Goal: Task Accomplishment & Management: Manage account settings

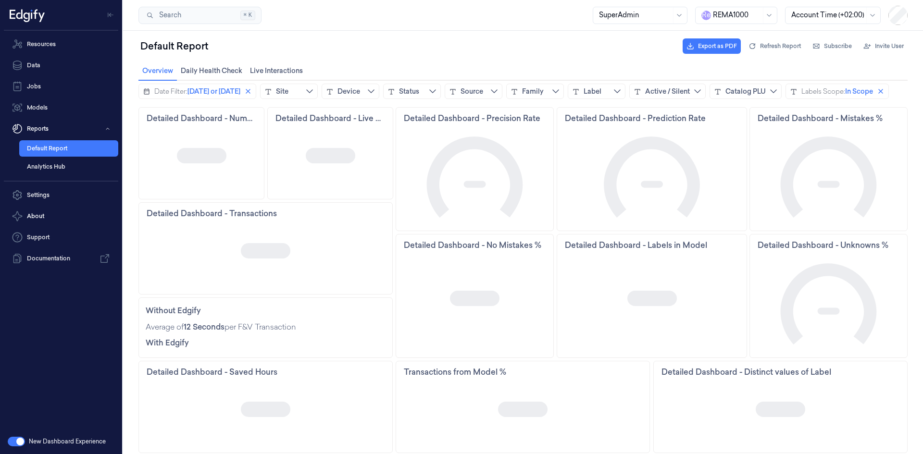
click at [741, 13] on div at bounding box center [737, 15] width 48 height 10
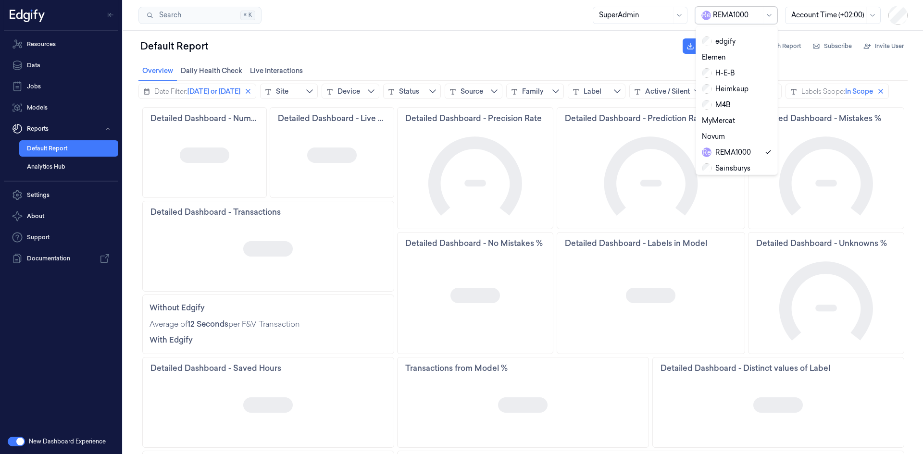
scroll to position [113, 0]
click at [430, 50] on div "Heimkaup" at bounding box center [351, 55] width 155 height 19
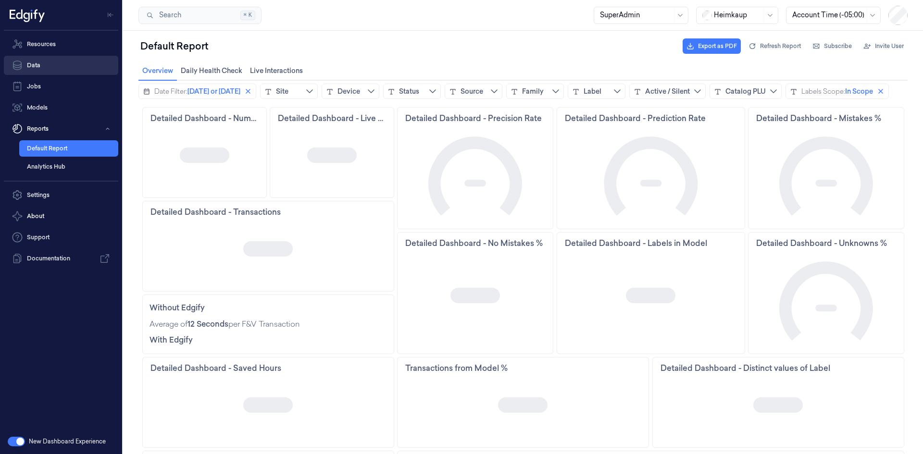
click at [67, 66] on link "Data" at bounding box center [61, 65] width 114 height 19
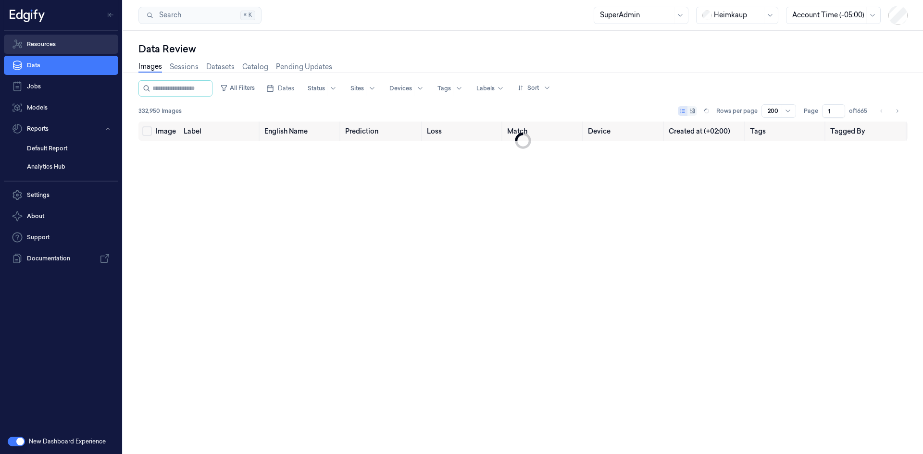
click at [79, 50] on link "Resources" at bounding box center [61, 44] width 114 height 19
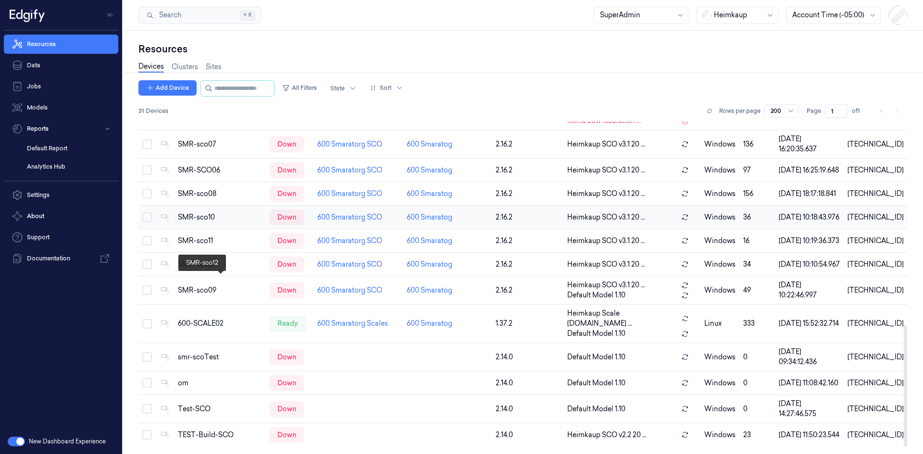
scroll to position [573, 0]
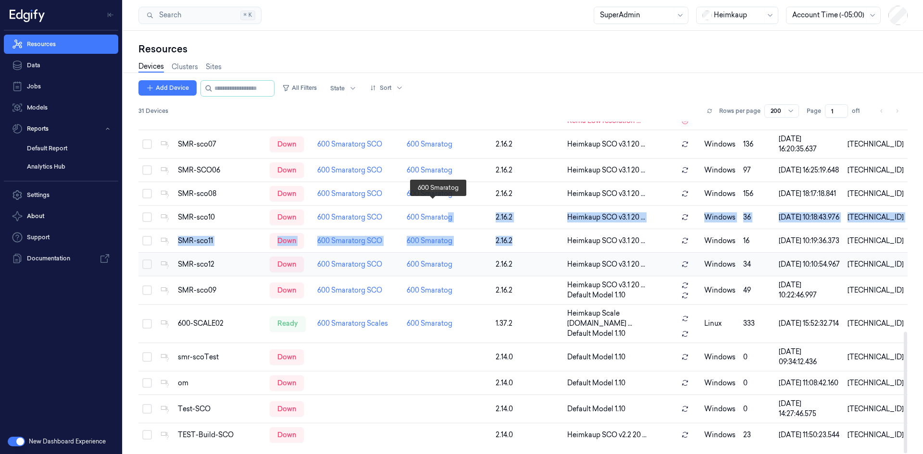
drag, startPoint x: 535, startPoint y: 233, endPoint x: 610, endPoint y: 267, distance: 82.4
click at [570, 249] on tbody "DESKTOP-SI8UILK down 2.13.2 Default Model 1.10 windows 35 [DATE] 10:12:19.247 […" at bounding box center [522, 33] width 769 height 827
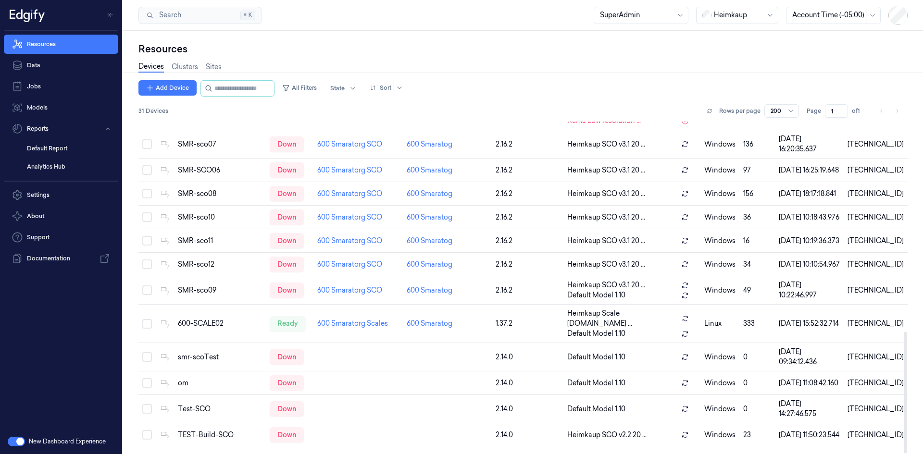
click at [55, 310] on div "Resources Data Jobs Models Reports Default Report Analytics Hub Settings About …" at bounding box center [61, 230] width 122 height 398
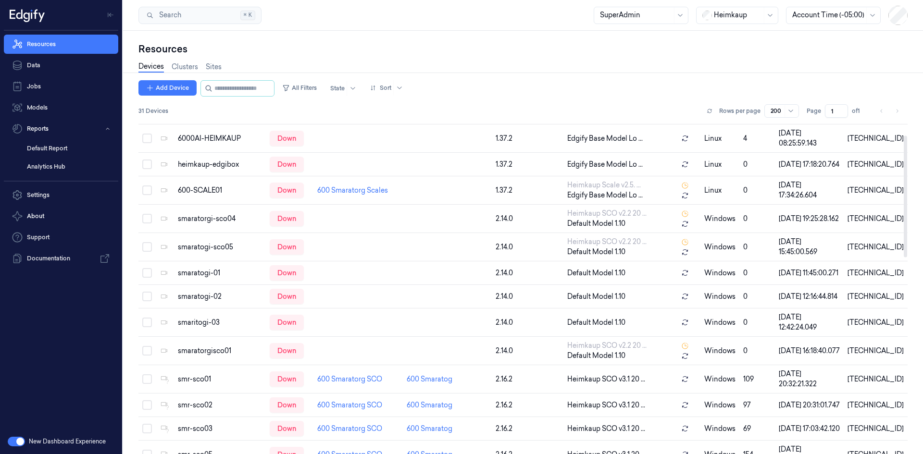
scroll to position [0, 0]
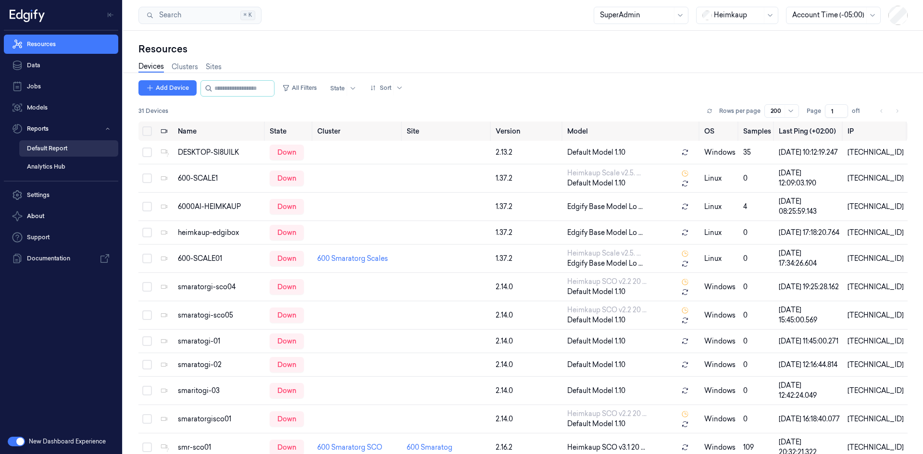
click at [60, 149] on link "Default Report" at bounding box center [68, 148] width 99 height 16
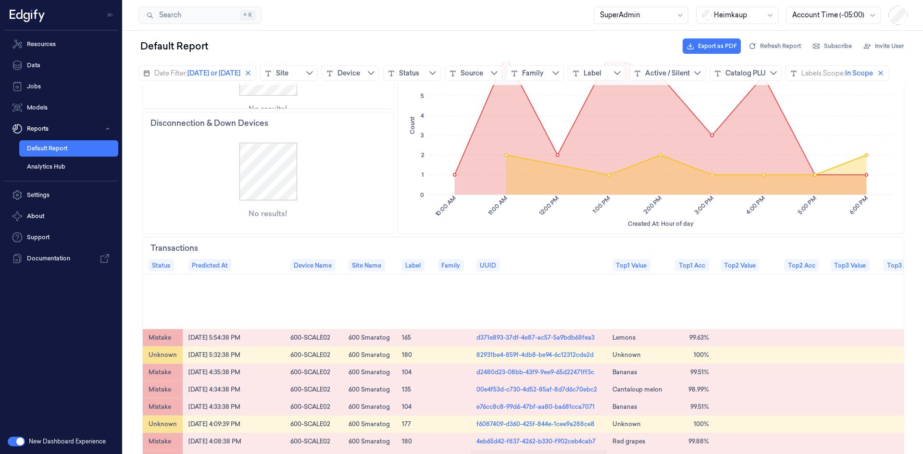
scroll to position [288, 0]
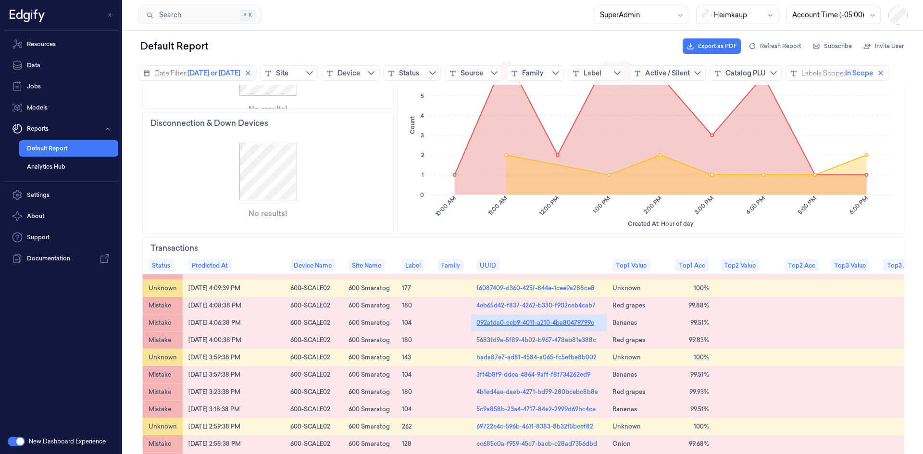
click at [502, 327] on link "092afda0-ceb9-4011-a210-4ba80479799e" at bounding box center [535, 322] width 118 height 9
click at [73, 62] on link "Data" at bounding box center [61, 65] width 114 height 19
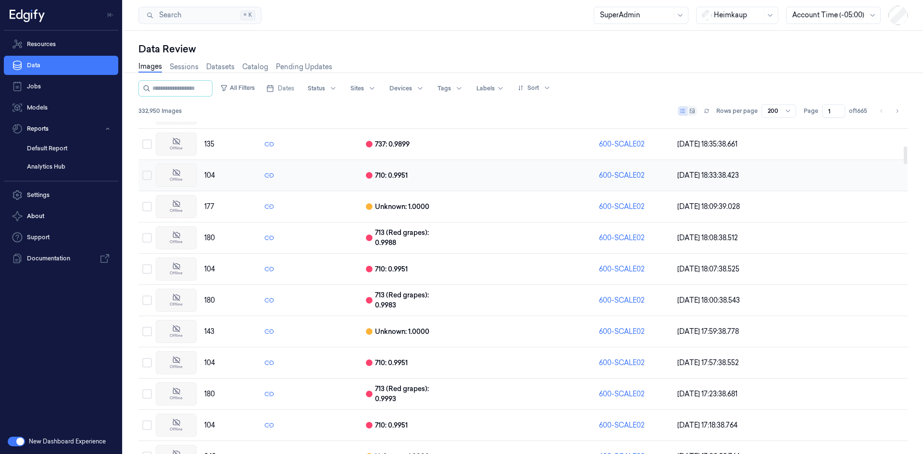
scroll to position [240, 0]
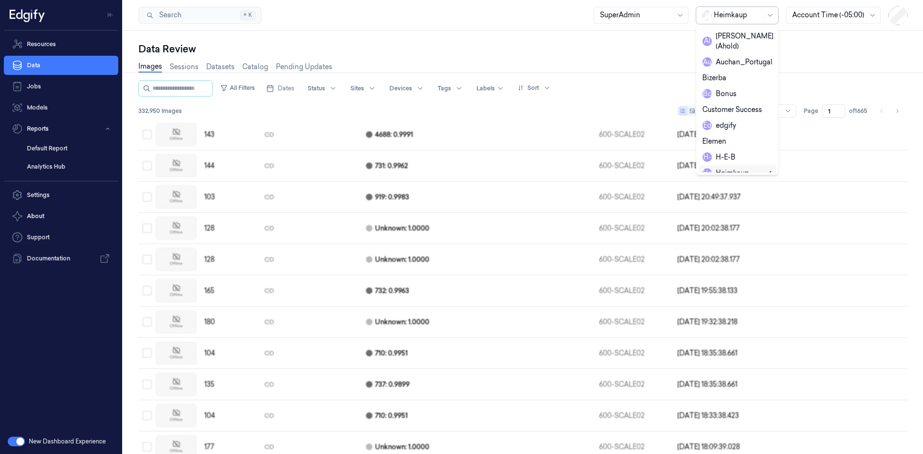
click at [720, 15] on div at bounding box center [738, 15] width 48 height 10
click at [737, 87] on div "Sainsburys" at bounding box center [726, 92] width 49 height 10
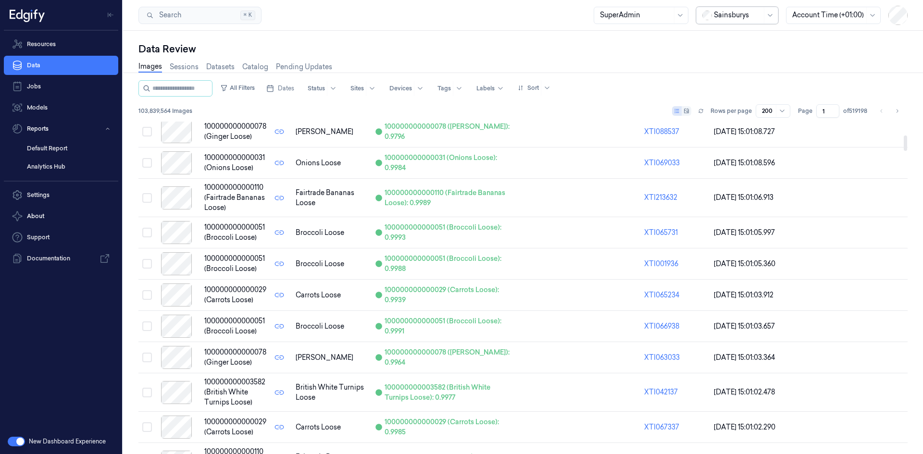
scroll to position [288, 0]
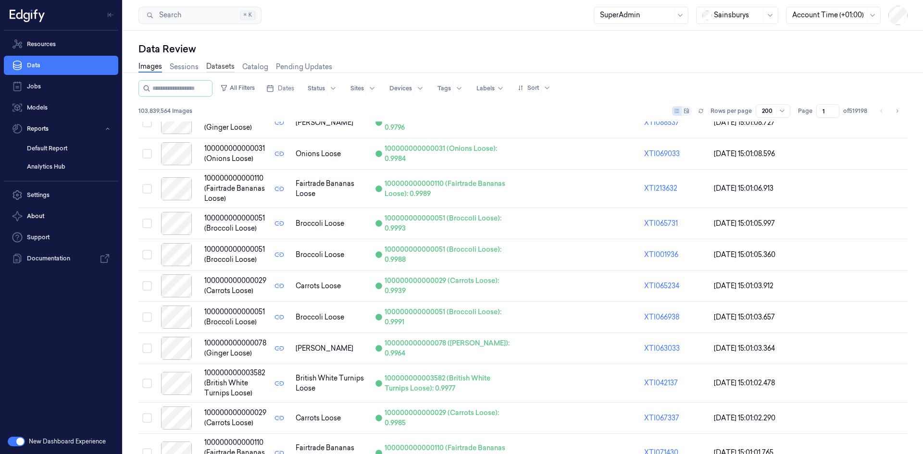
click at [232, 66] on link "Datasets" at bounding box center [220, 67] width 28 height 11
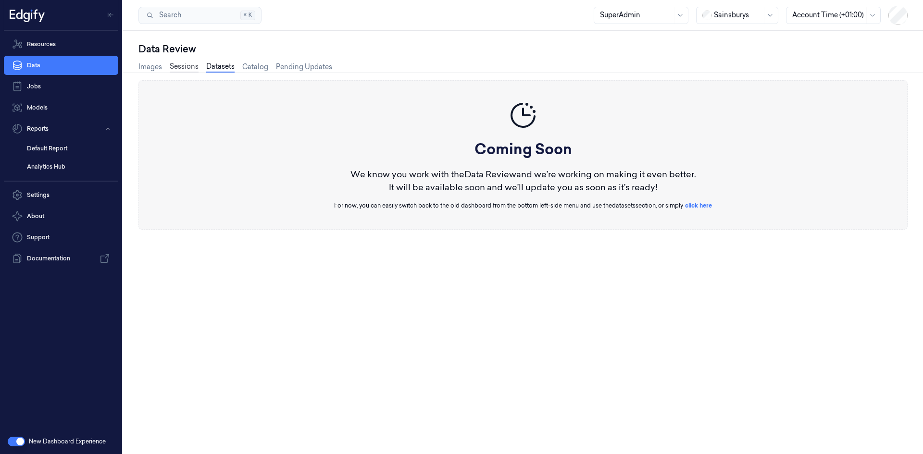
click at [190, 72] on link "Sessions" at bounding box center [184, 67] width 29 height 11
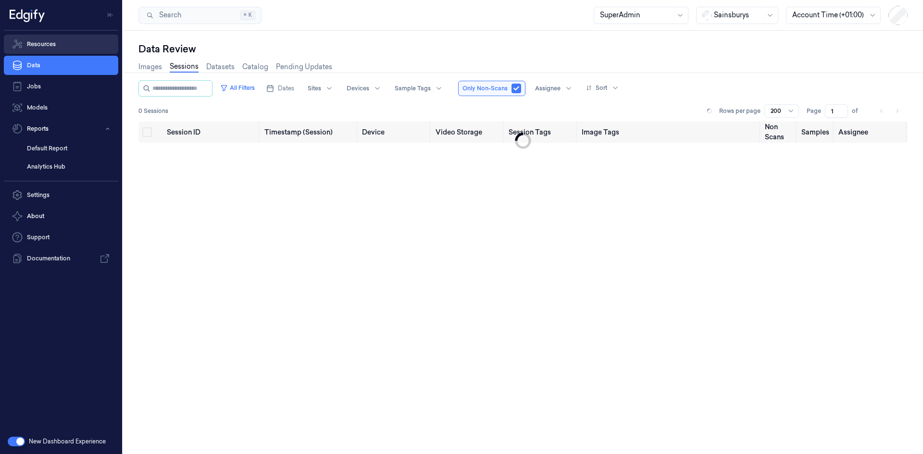
click at [80, 47] on link "Resources" at bounding box center [61, 44] width 114 height 19
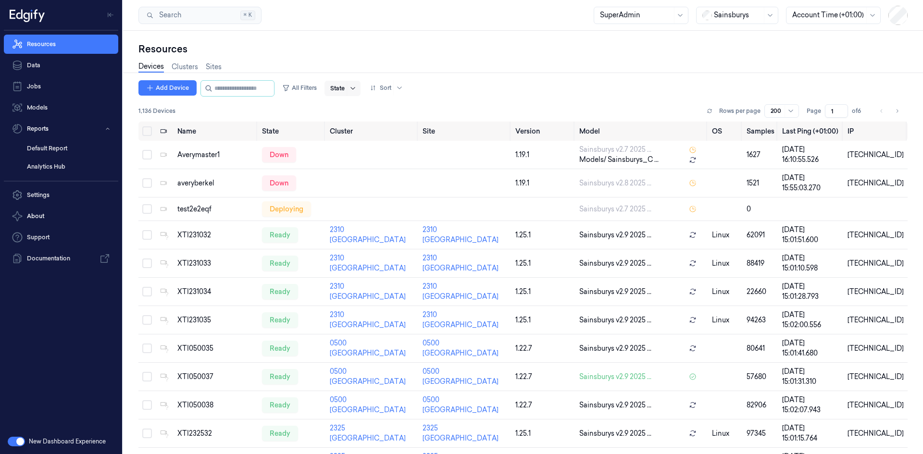
click at [357, 87] on icon at bounding box center [353, 89] width 8 height 8
click at [429, 54] on div "Resources" at bounding box center [522, 48] width 769 height 13
click at [308, 86] on button "All Filters" at bounding box center [299, 87] width 42 height 15
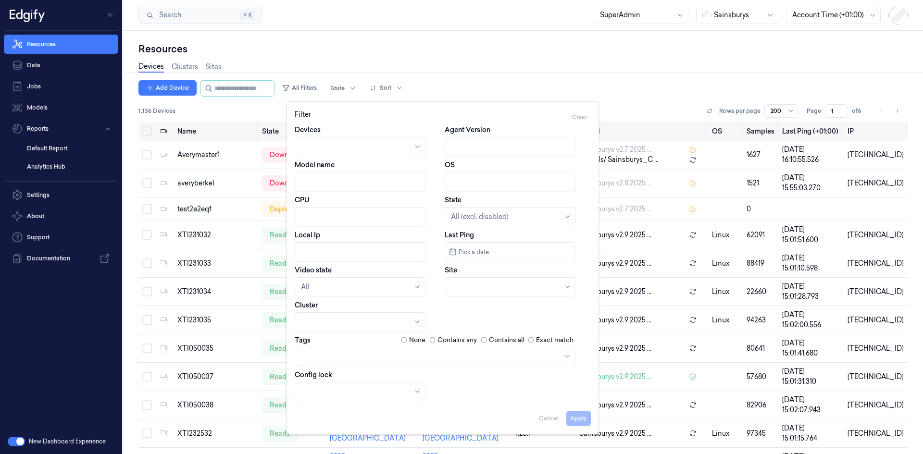
click at [323, 351] on div at bounding box center [430, 356] width 258 height 13
click at [712, 16] on div "Sainsburys" at bounding box center [737, 15] width 82 height 17
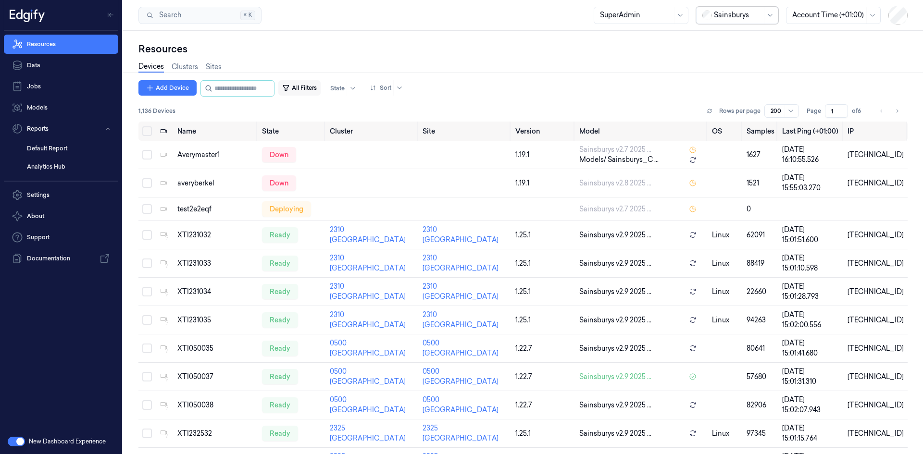
click at [307, 84] on button "All Filters" at bounding box center [299, 87] width 42 height 15
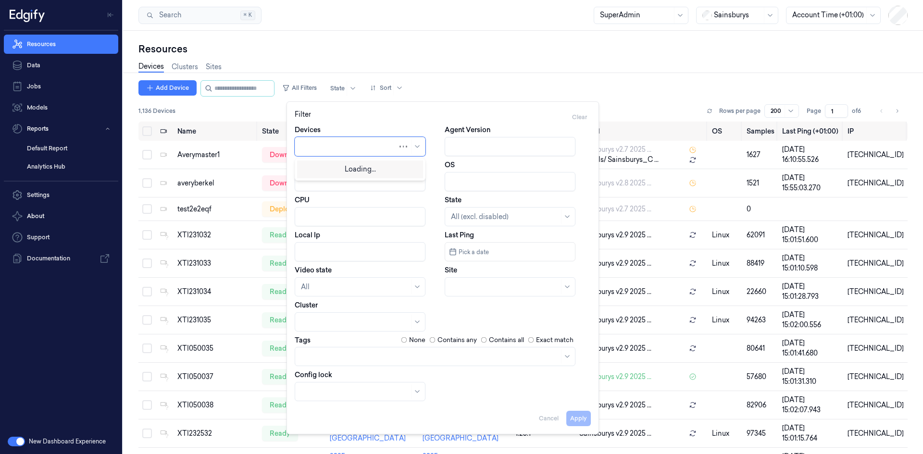
click at [331, 148] on div at bounding box center [349, 147] width 97 height 10
paste input "2246 2289 656 2835 751 851 27 434 411 772 742 20 2336 402 391"
type input "2246 2289 656 2835 751 851 27 434 411 772 742 20 2336 402 391"
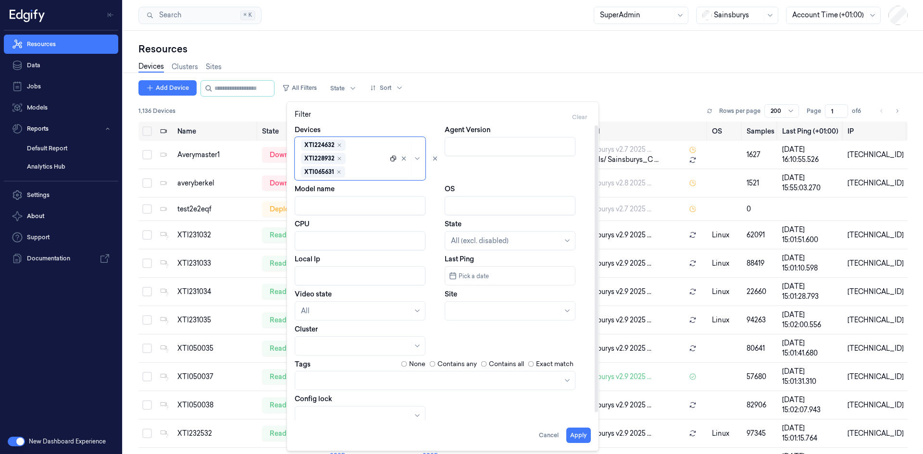
click at [392, 157] on icon at bounding box center [393, 158] width 7 height 7
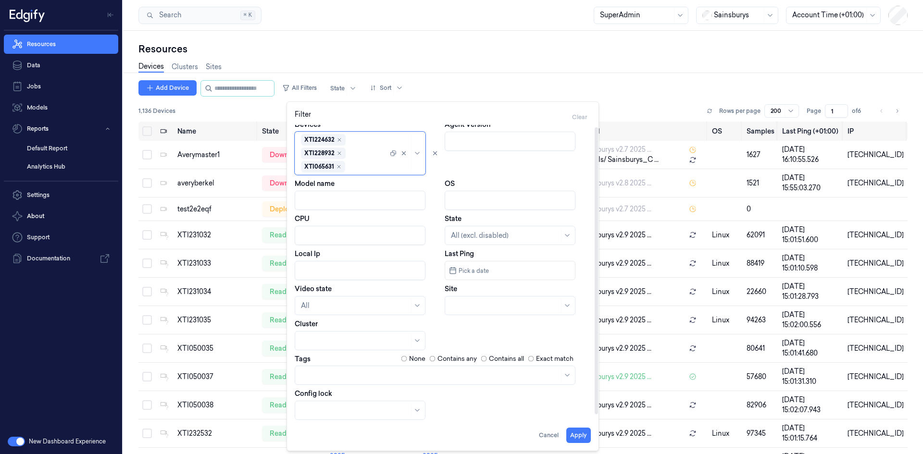
scroll to position [7, 0]
click at [572, 436] on button "Apply" at bounding box center [578, 435] width 25 height 15
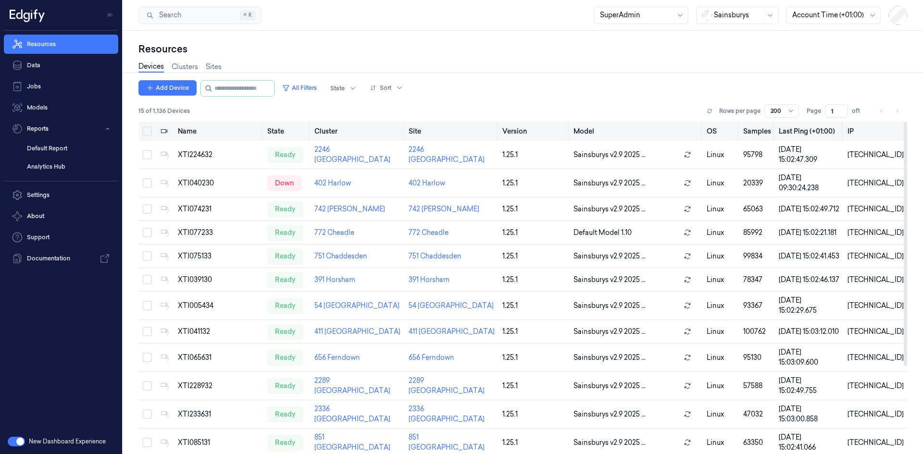
click at [146, 129] on button "Select all" at bounding box center [147, 131] width 10 height 10
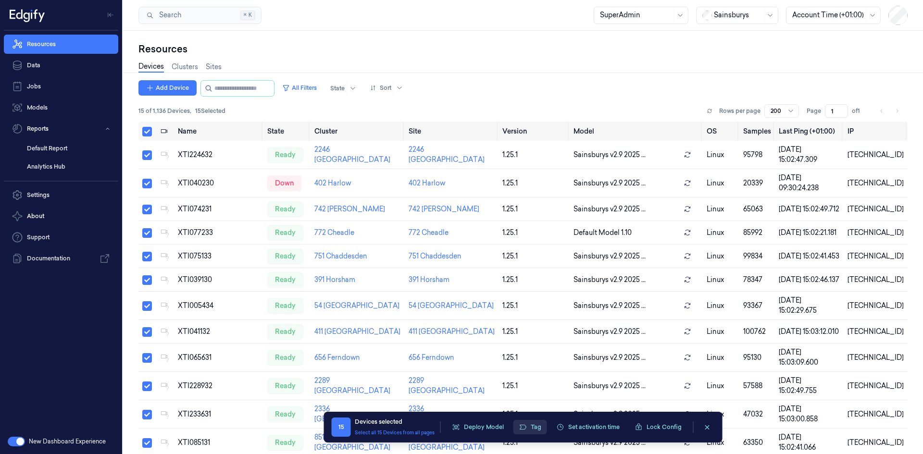
click at [529, 425] on button "Tag" at bounding box center [530, 427] width 34 height 14
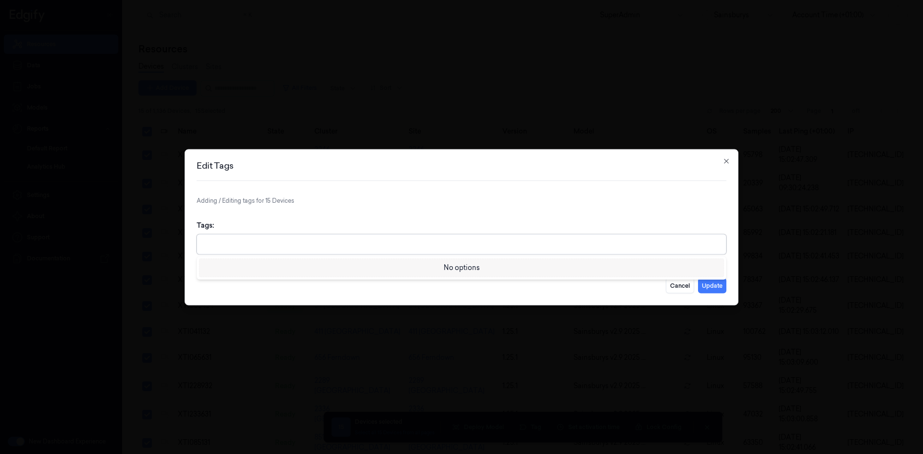
click at [329, 246] on div at bounding box center [462, 244] width 519 height 10
type input "c"
